Goal: Information Seeking & Learning: Find specific fact

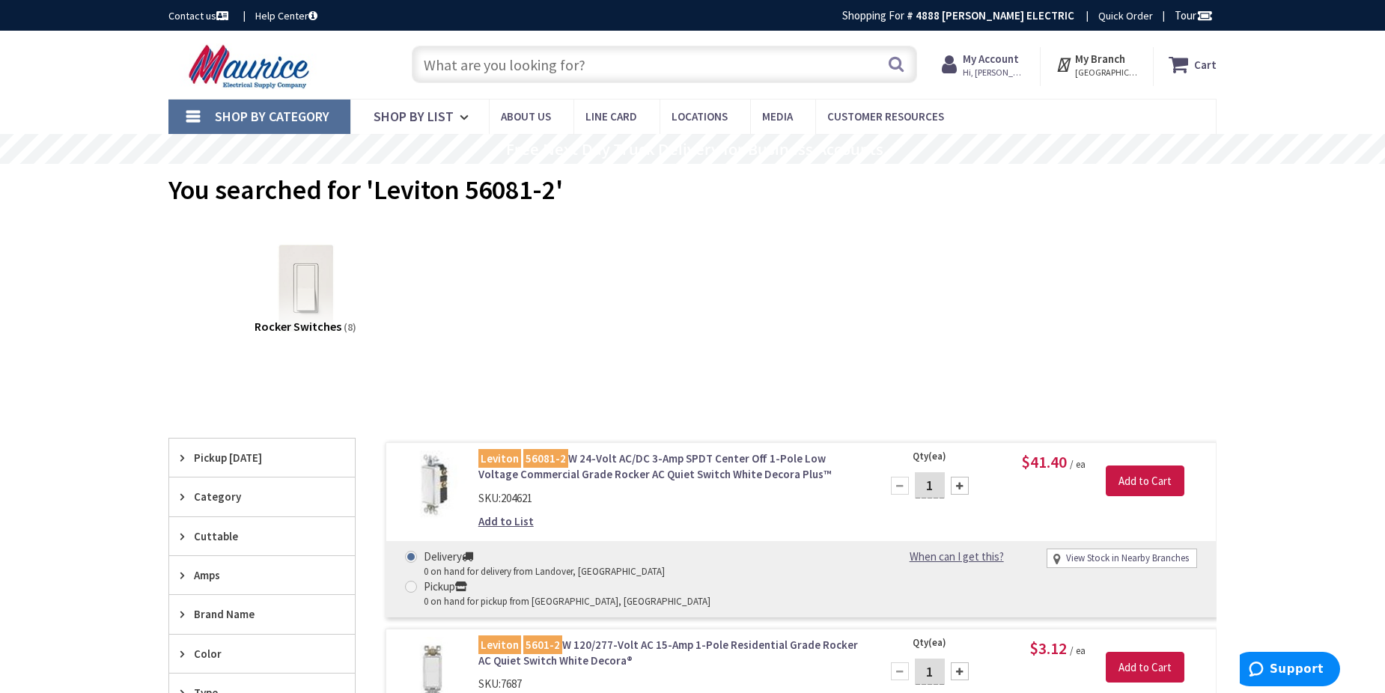
click at [655, 70] on input "text" at bounding box center [664, 64] width 505 height 37
paste input "HBL1385W"
type input "HBL1385W"
drag, startPoint x: 892, startPoint y: 65, endPoint x: 868, endPoint y: 73, distance: 25.3
click at [892, 66] on button "Search" at bounding box center [895, 64] width 19 height 34
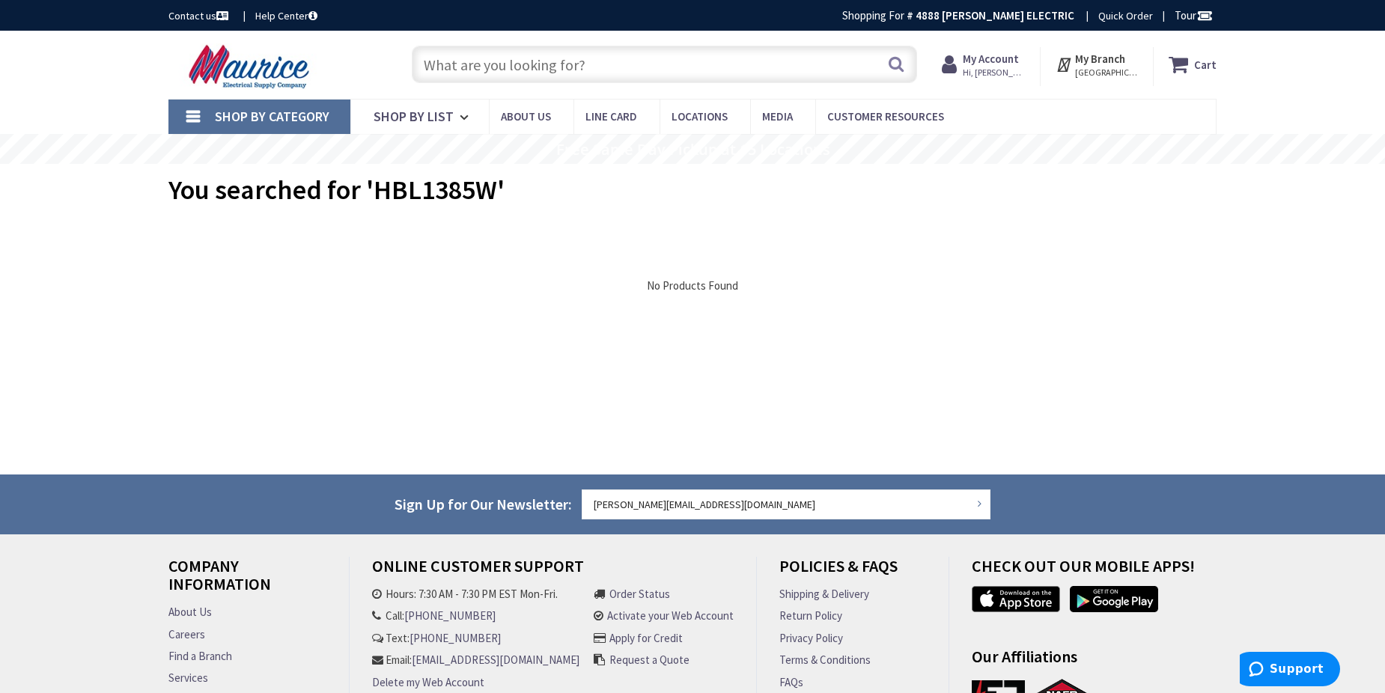
type input "[GEOGRAPHIC_DATA], [GEOGRAPHIC_DATA], [GEOGRAPHIC_DATA]"
click at [519, 66] on input "text" at bounding box center [664, 64] width 505 height 37
paste input "Hubbell AFBS1R4BRS"
type input "Hubbell AFBS1R4BRS"
click at [904, 65] on button "Search" at bounding box center [895, 64] width 19 height 34
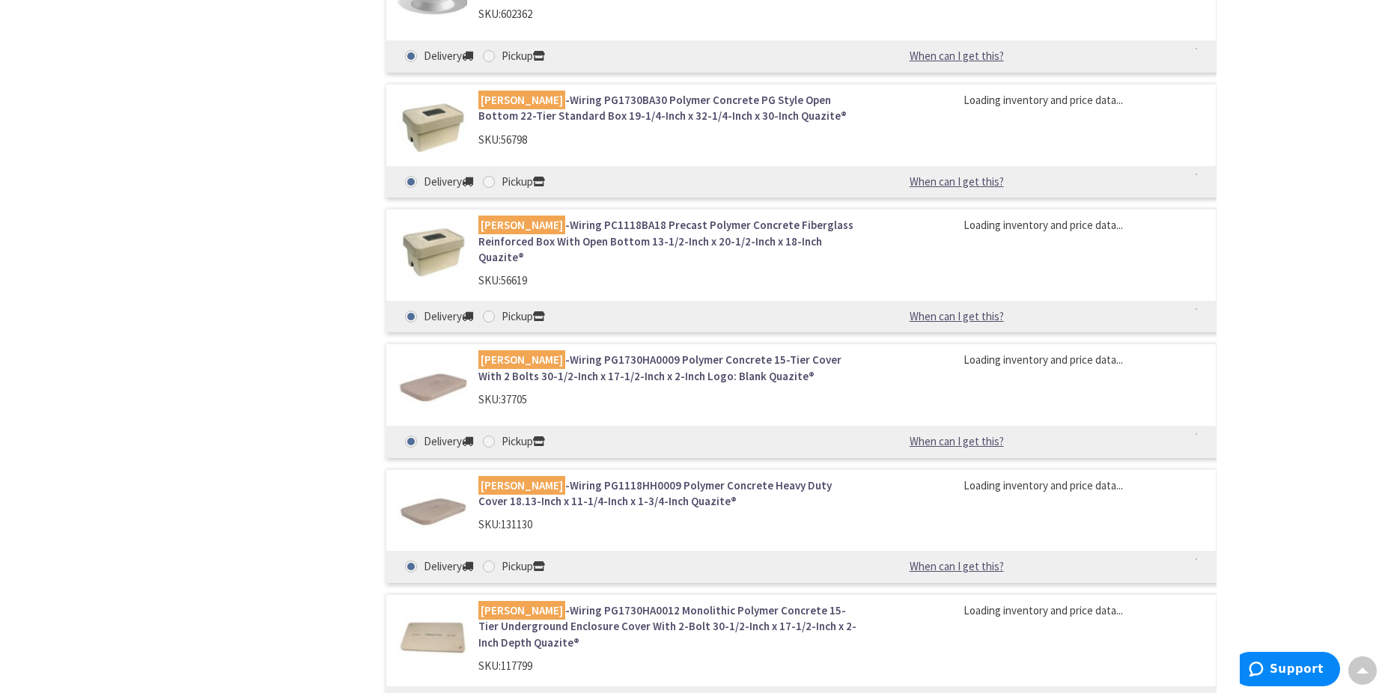
scroll to position [1797, 0]
